Goal: Task Accomplishment & Management: Complete application form

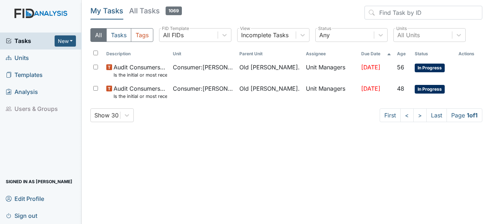
click at [15, 55] on span "Units" at bounding box center [17, 57] width 23 height 11
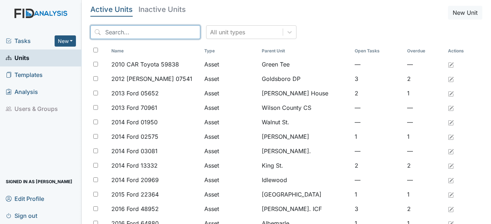
click at [148, 36] on input "search" at bounding box center [145, 32] width 110 height 14
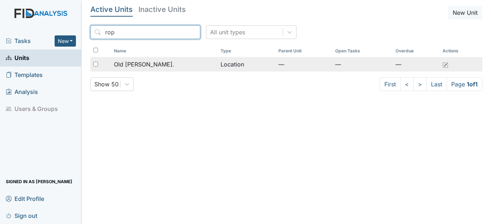
type input "rop"
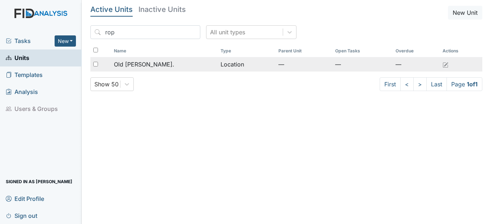
click at [170, 69] on td "Old [PERSON_NAME]." at bounding box center [164, 64] width 107 height 14
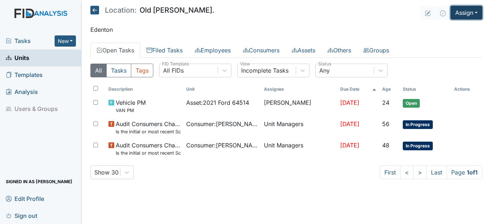
click at [461, 10] on button "Assign" at bounding box center [466, 13] width 32 height 14
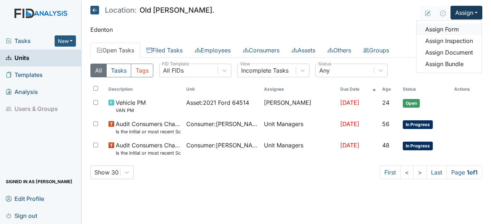
click at [444, 31] on link "Assign Form" at bounding box center [448, 29] width 65 height 12
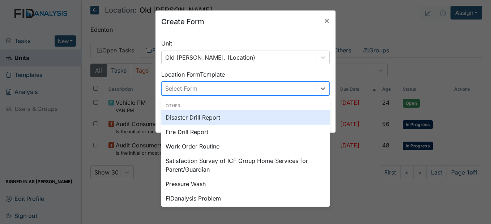
click at [186, 93] on div "Select Form" at bounding box center [181, 88] width 32 height 9
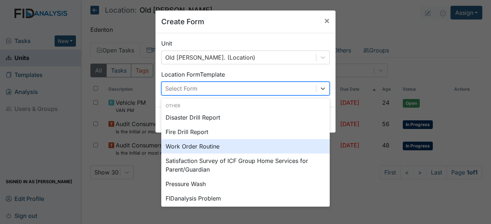
click at [195, 146] on div "Work Order Routine" at bounding box center [245, 146] width 168 height 14
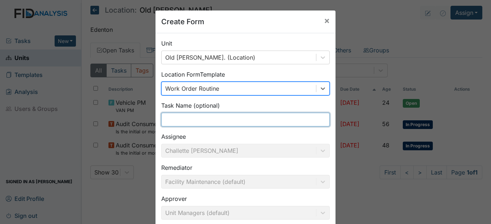
click at [222, 119] on input "text" at bounding box center [245, 120] width 168 height 14
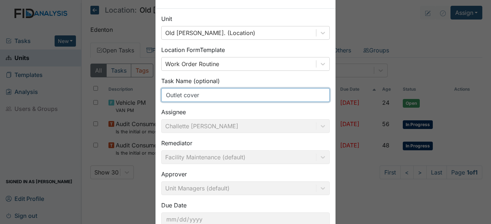
scroll to position [72, 0]
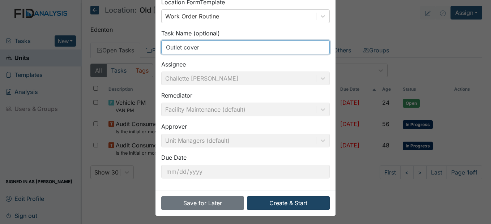
type input "Outlet cover"
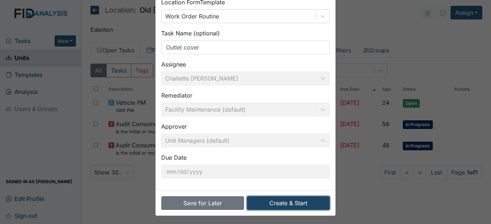
click at [288, 205] on button "Create & Start" at bounding box center [288, 203] width 83 height 14
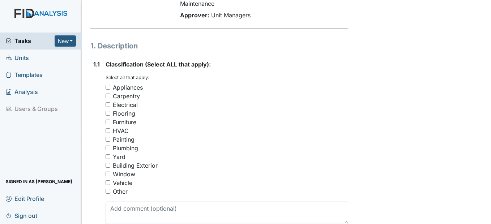
scroll to position [108, 0]
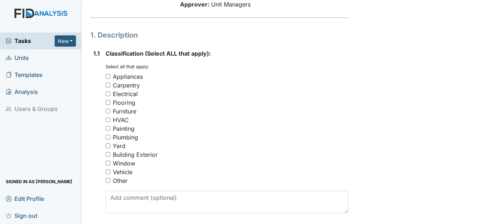
click at [107, 95] on input "Electrical" at bounding box center [108, 93] width 5 height 5
checkbox input "true"
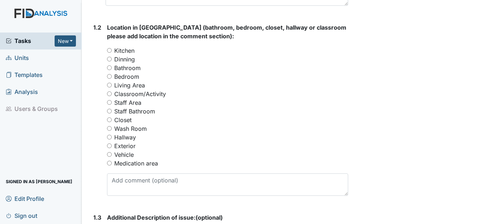
scroll to position [325, 0]
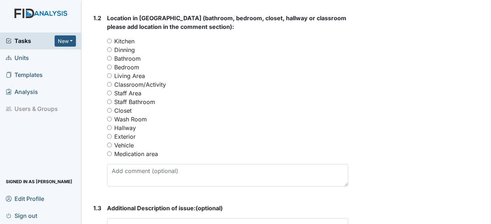
click at [110, 68] on input "Bedroom" at bounding box center [109, 67] width 5 height 5
radio input "true"
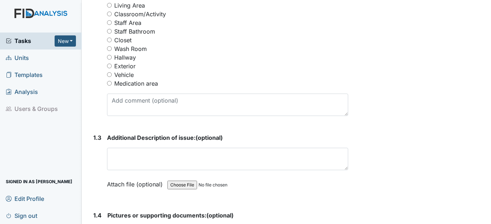
scroll to position [398, 0]
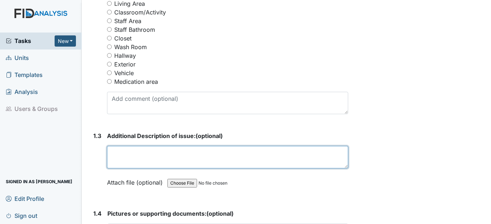
click at [157, 161] on textarea at bounding box center [227, 157] width 241 height 22
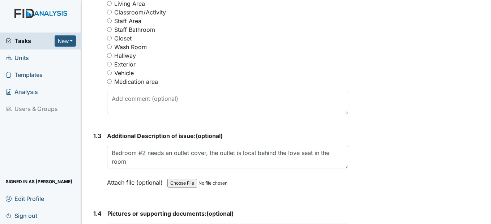
click at [347, 160] on div "Form: Work Order Routine ID: #00011356 Open Autosaving... Outlet cover Location…" at bounding box center [219, 7] width 268 height 798
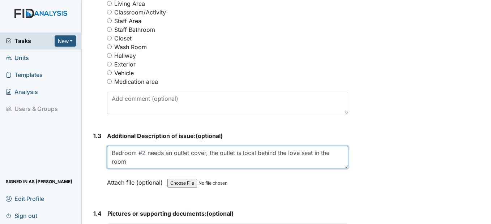
click at [250, 152] on textarea "Bedroom #2 needs an outlet cover, the outlet is local behind the love seat in t…" at bounding box center [227, 157] width 241 height 22
click at [255, 153] on textarea "Bedroom #2 needs an outlet cover, the outlet is local behind the love seat in t…" at bounding box center [227, 157] width 241 height 22
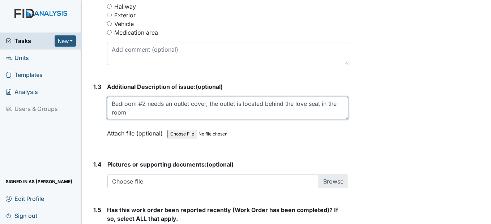
scroll to position [470, 0]
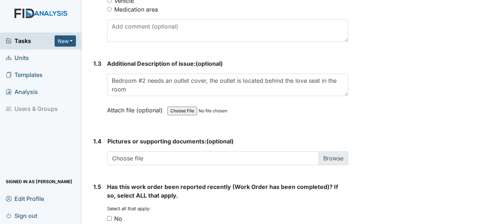
click at [256, 119] on input "file" at bounding box center [216, 110] width 98 height 17
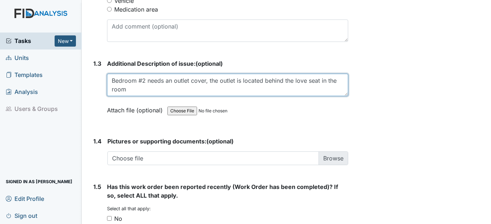
drag, startPoint x: 128, startPoint y: 89, endPoint x: 125, endPoint y: 91, distance: 3.9
click at [125, 91] on textarea "Bedroom #2 needs an outlet cover, the outlet is located behind the love seat in…" at bounding box center [227, 85] width 241 height 22
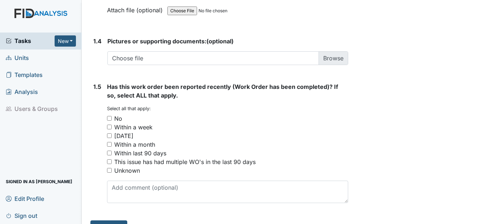
scroll to position [586, 0]
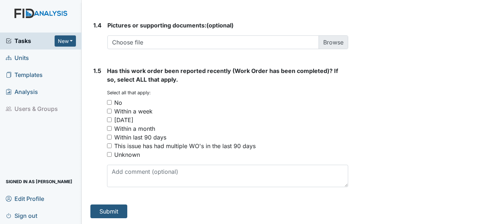
type textarea "Bedroom #2 needs an outlet cover, the outlet is located behind the love seat in…"
click at [111, 104] on input "No" at bounding box center [109, 102] width 5 height 5
checkbox input "true"
click at [117, 208] on button "Submit" at bounding box center [108, 212] width 37 height 14
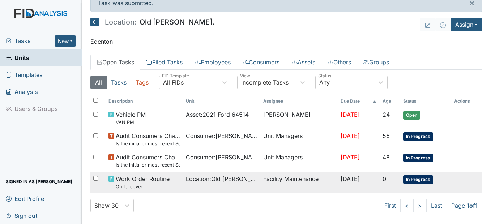
scroll to position [18, 0]
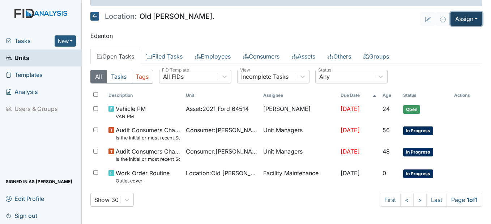
click at [461, 20] on button "Assign" at bounding box center [466, 19] width 32 height 14
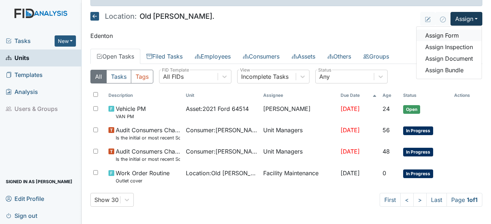
click at [445, 37] on link "Assign Form" at bounding box center [448, 36] width 65 height 12
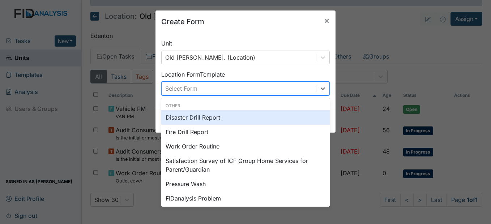
click at [193, 94] on div "Select Form" at bounding box center [239, 88] width 154 height 13
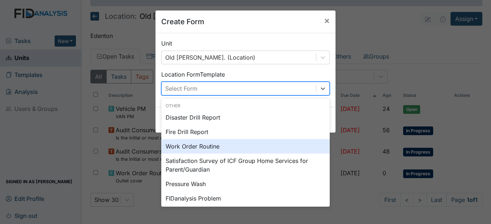
click at [185, 144] on div "Work Order Routine" at bounding box center [245, 146] width 168 height 14
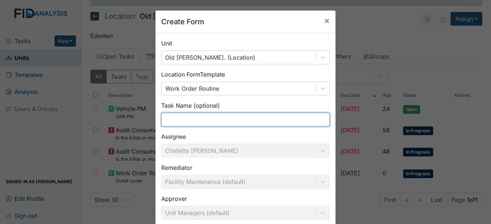
click at [192, 119] on input "text" at bounding box center [245, 120] width 168 height 14
type input "L"
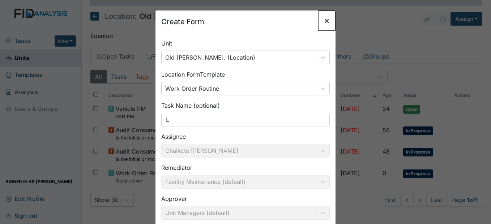
click at [325, 21] on span "×" at bounding box center [327, 20] width 6 height 10
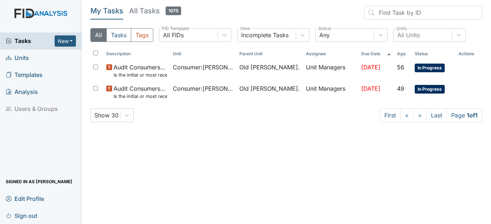
click at [23, 61] on span "Units" at bounding box center [17, 57] width 23 height 11
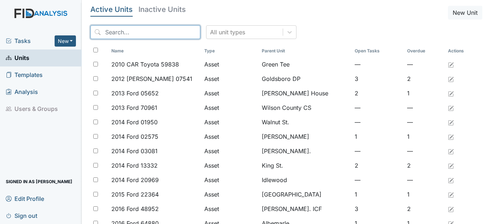
click at [116, 35] on input "search" at bounding box center [145, 32] width 110 height 14
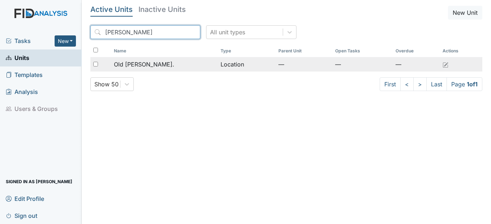
type input "roper"
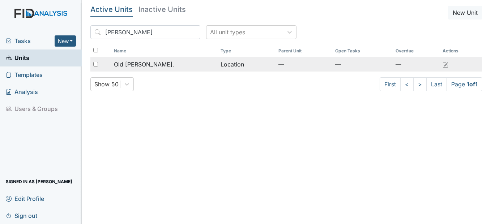
click at [146, 65] on span "Old [PERSON_NAME]." at bounding box center [144, 64] width 60 height 9
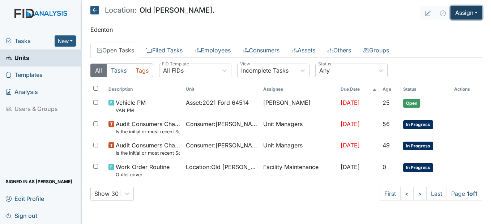
click at [469, 15] on button "Assign" at bounding box center [466, 13] width 32 height 14
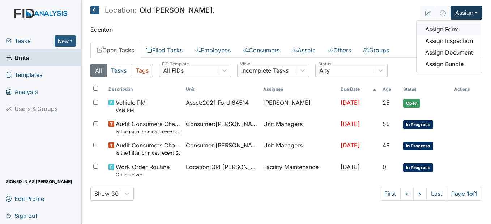
click at [453, 29] on link "Assign Form" at bounding box center [448, 29] width 65 height 12
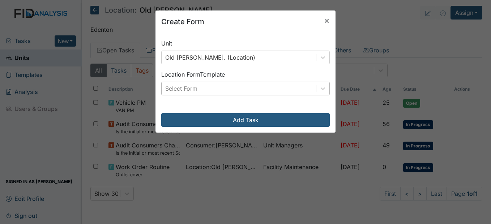
click at [202, 88] on div "Select Form" at bounding box center [239, 88] width 154 height 13
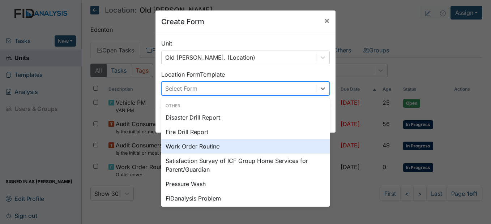
click at [197, 147] on div "Work Order Routine" at bounding box center [245, 146] width 168 height 14
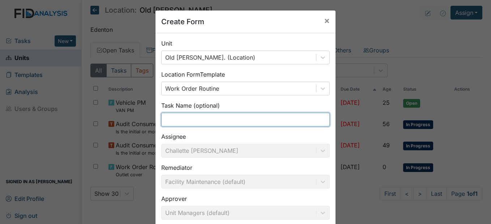
click at [202, 113] on input "text" at bounding box center [245, 120] width 168 height 14
type input "L"
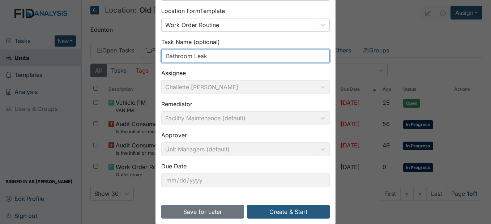
scroll to position [72, 0]
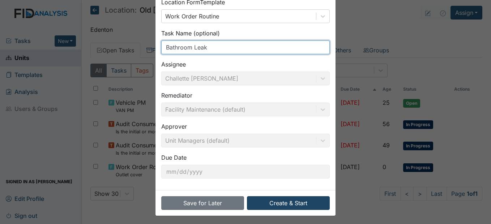
type input "Bathroom Leak"
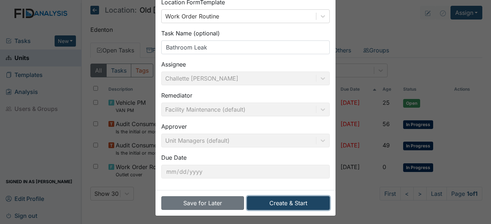
click at [285, 202] on button "Create & Start" at bounding box center [288, 203] width 83 height 14
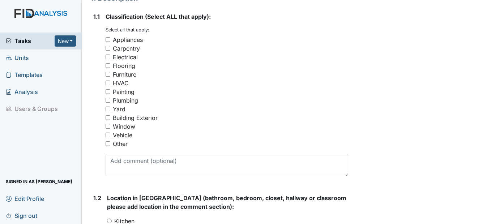
scroll to position [108, 0]
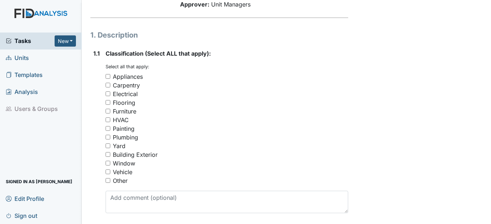
click at [107, 138] on input "Plumbing" at bounding box center [108, 137] width 5 height 5
checkbox input "true"
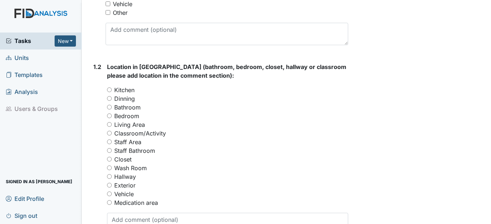
scroll to position [289, 0]
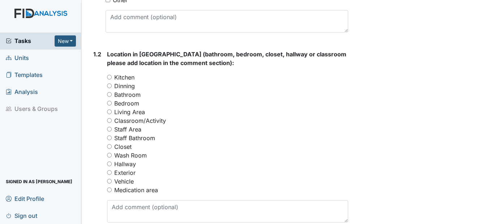
click at [112, 95] on input "Bathroom" at bounding box center [109, 94] width 5 height 5
radio input "true"
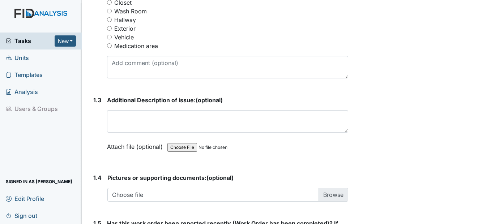
scroll to position [434, 0]
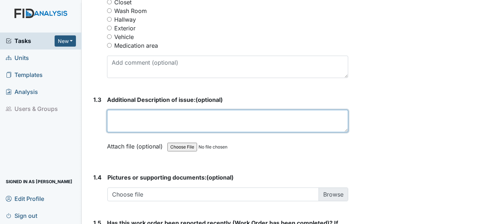
click at [145, 114] on textarea at bounding box center [227, 121] width 241 height 22
type textarea "H"
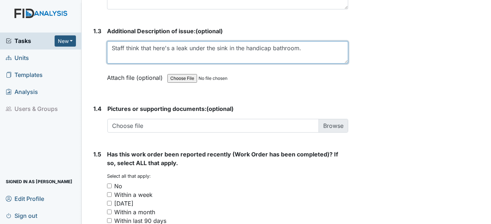
scroll to position [542, 0]
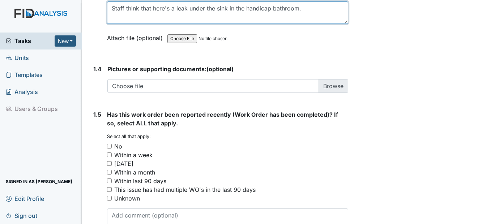
type textarea "Staff think that here's a leak under the sink in the handicap bathroom."
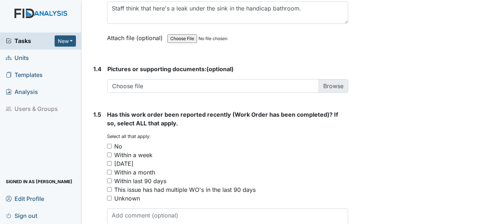
click at [109, 148] on input "No" at bounding box center [109, 146] width 5 height 5
checkbox input "true"
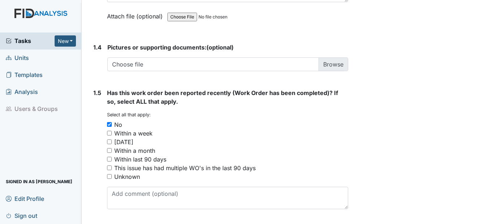
scroll to position [586, 0]
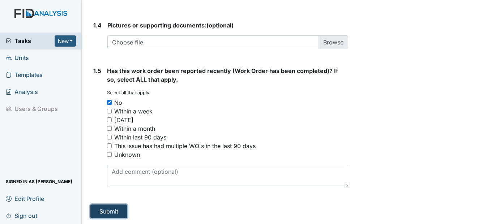
click at [120, 206] on button "Submit" at bounding box center [108, 212] width 37 height 14
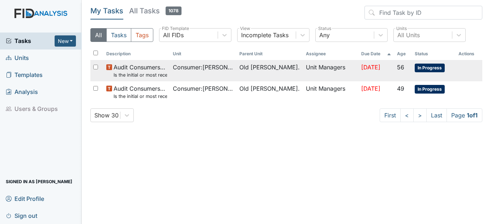
click at [197, 74] on td "Consumer : [PERSON_NAME]" at bounding box center [203, 70] width 67 height 21
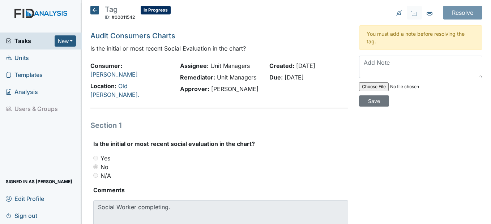
click at [91, 9] on icon at bounding box center [94, 10] width 9 height 9
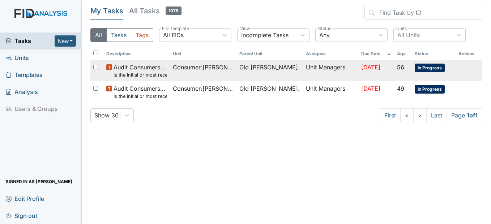
click at [153, 75] on small "Is the initial or most recent Social Evaluation in the chart?" at bounding box center [139, 75] width 53 height 7
click at [149, 76] on small "Is the initial or most recent Social Evaluation in the chart?" at bounding box center [139, 75] width 53 height 7
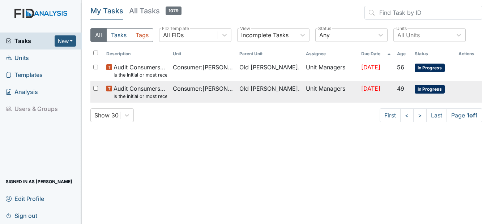
click at [153, 92] on span "Audit Consumers Charts Is the initial or most recent Social Evaluation in the c…" at bounding box center [139, 92] width 53 height 16
